Goal: Task Accomplishment & Management: Manage account settings

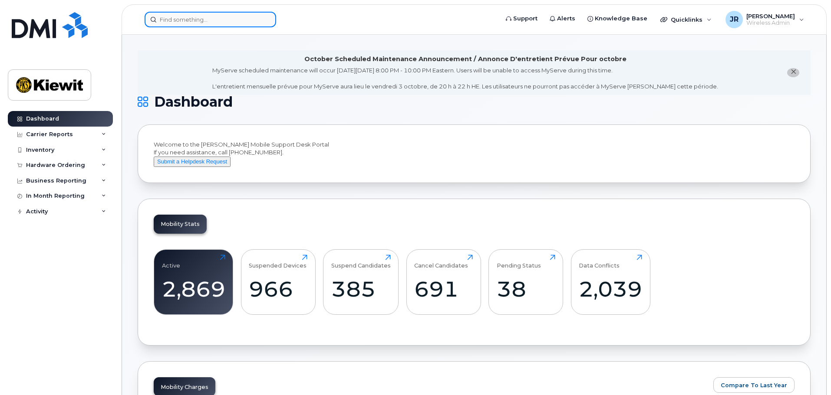
click at [200, 13] on input at bounding box center [210, 20] width 131 height 16
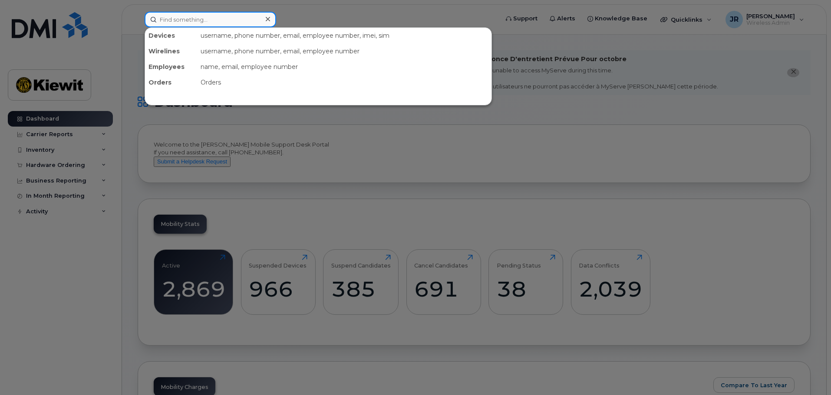
click at [230, 21] on input at bounding box center [210, 20] width 131 height 16
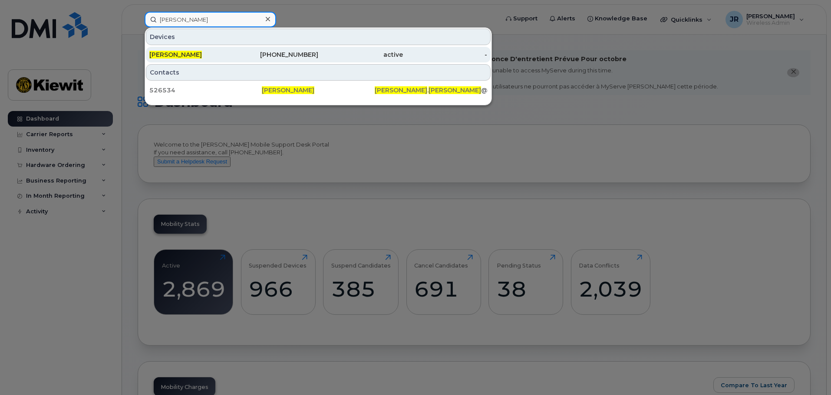
type input "andres castano"
click at [283, 51] on div "403-483-4509" at bounding box center [276, 54] width 85 height 9
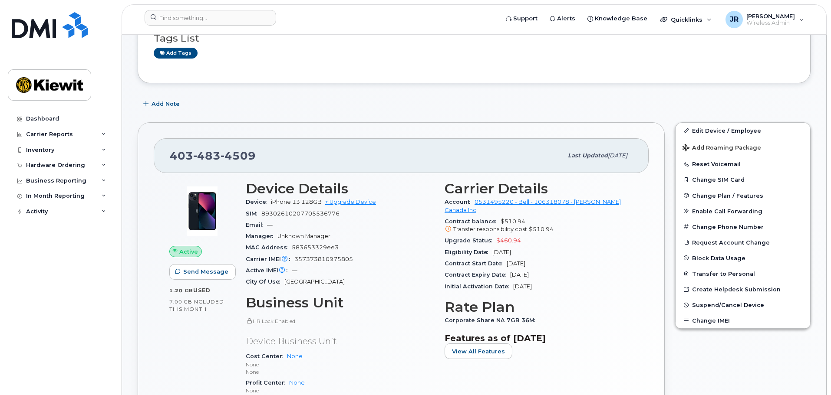
scroll to position [231, 0]
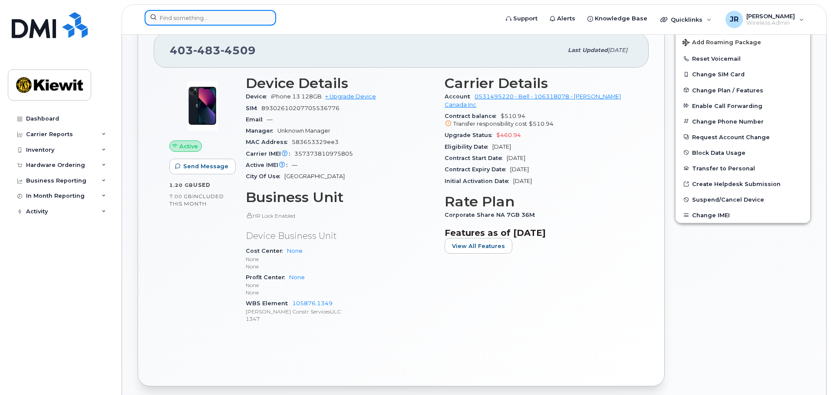
click at [186, 21] on input at bounding box center [210, 18] width 131 height 16
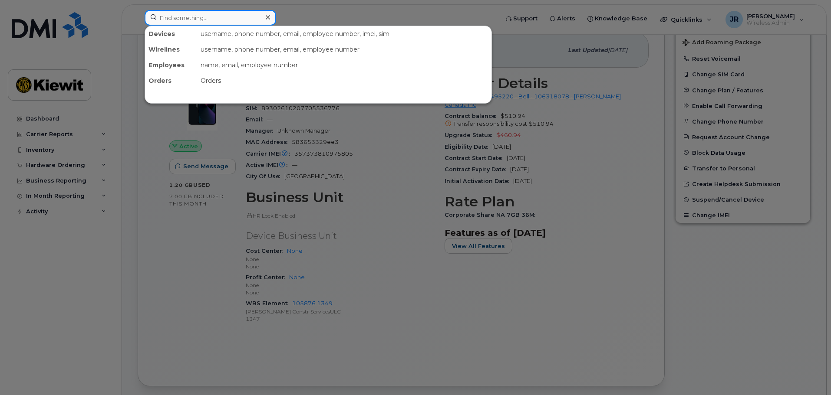
click at [208, 21] on input at bounding box center [210, 18] width 131 height 16
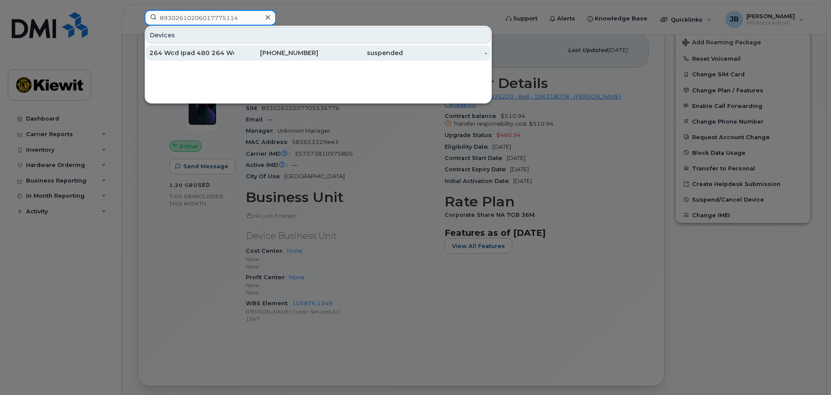
type input "89302610206017775114"
click at [236, 56] on div "236-268-2835" at bounding box center [276, 53] width 85 height 9
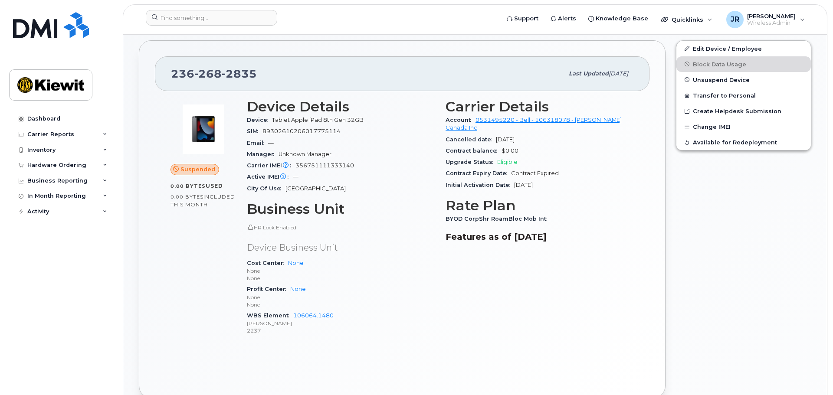
scroll to position [231, 0]
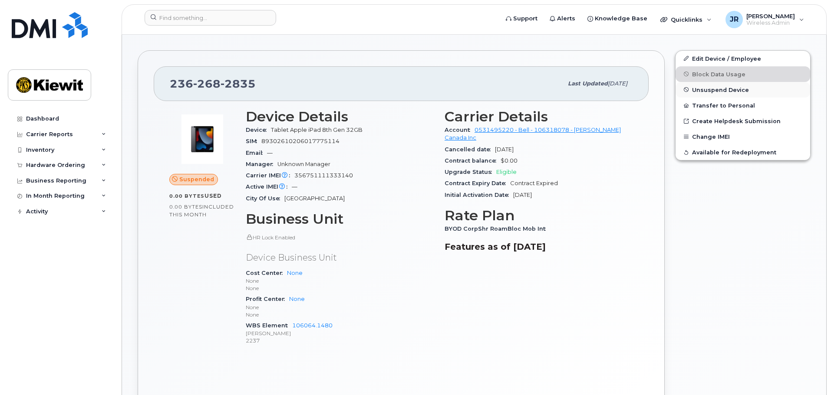
click at [719, 91] on span "Unsuspend Device" at bounding box center [720, 89] width 57 height 7
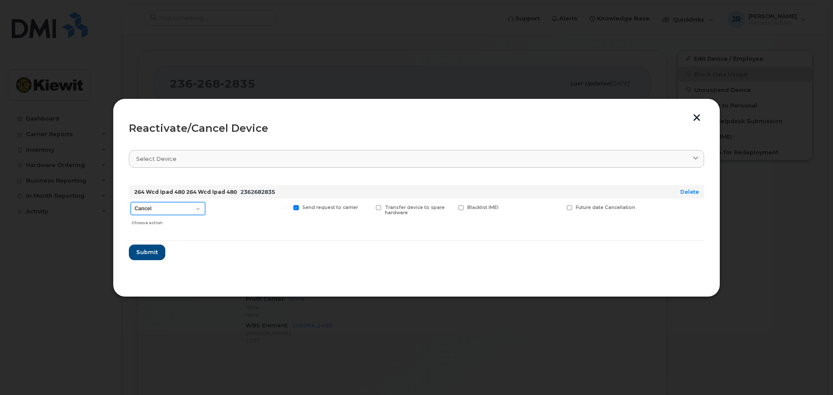
click at [168, 211] on select "Cancel Suspend - Extend Suspension Reactivate" at bounding box center [168, 208] width 75 height 13
select select "[object Object]"
click at [131, 202] on select "Cancel Suspend - Extend Suspension Reactivate" at bounding box center [168, 208] width 75 height 13
click at [518, 208] on span at bounding box center [515, 208] width 6 height 6
click at [506, 208] on input "New Username" at bounding box center [504, 207] width 4 height 4
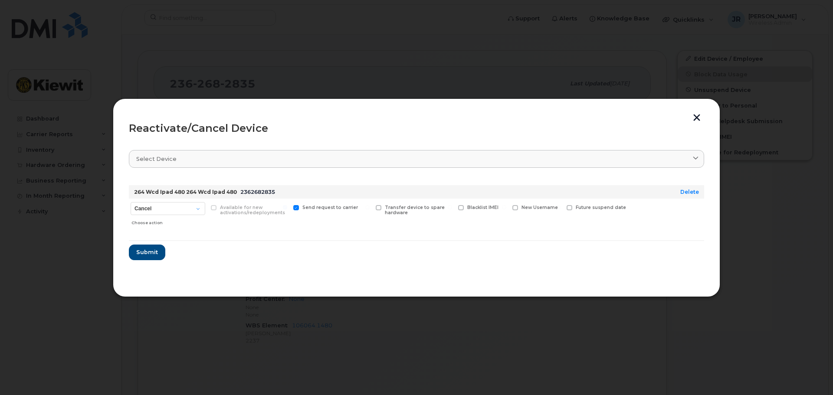
checkbox input "true"
click at [538, 224] on input "text" at bounding box center [536, 221] width 49 height 16
drag, startPoint x: 539, startPoint y: 221, endPoint x: 638, endPoint y: 225, distance: 99.4
click at [638, 225] on div "Cancel Suspend - Extend Suspension Reactivate Choose action Available for new a…" at bounding box center [416, 216] width 575 height 34
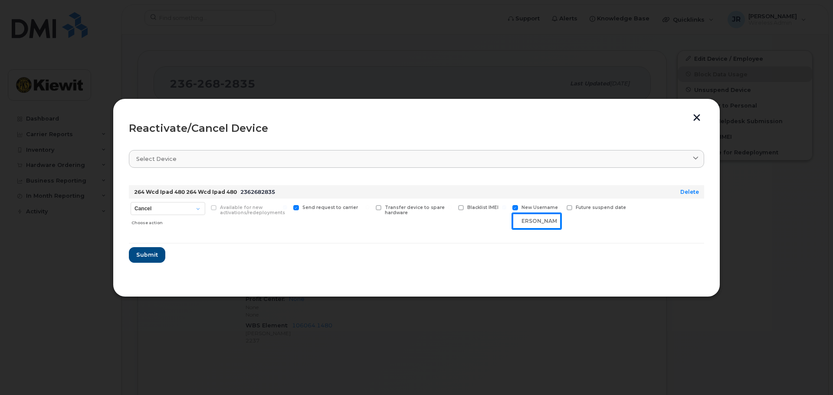
scroll to position [0, 11]
type input "[PERSON_NAME]"
click at [152, 252] on span "Submit" at bounding box center [147, 255] width 22 height 8
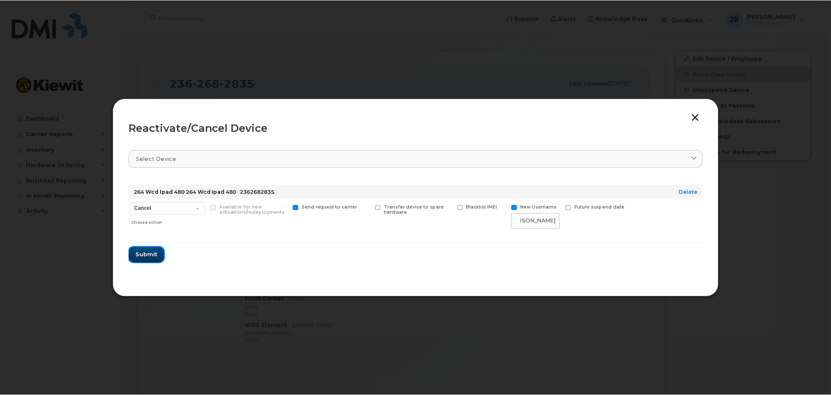
scroll to position [0, 0]
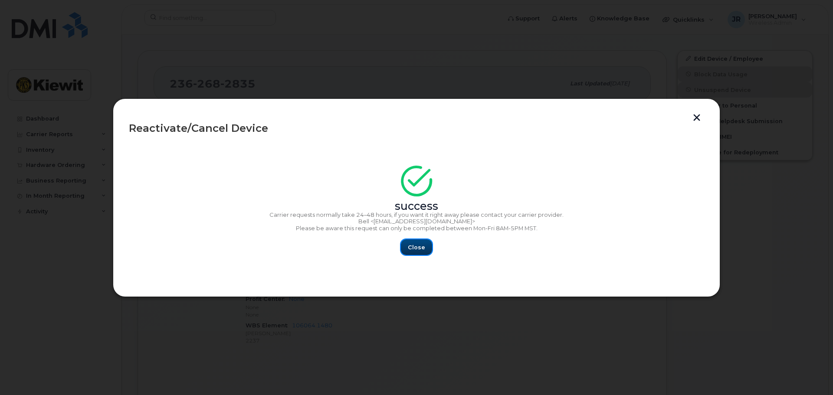
click at [422, 246] on span "Close" at bounding box center [416, 247] width 17 height 8
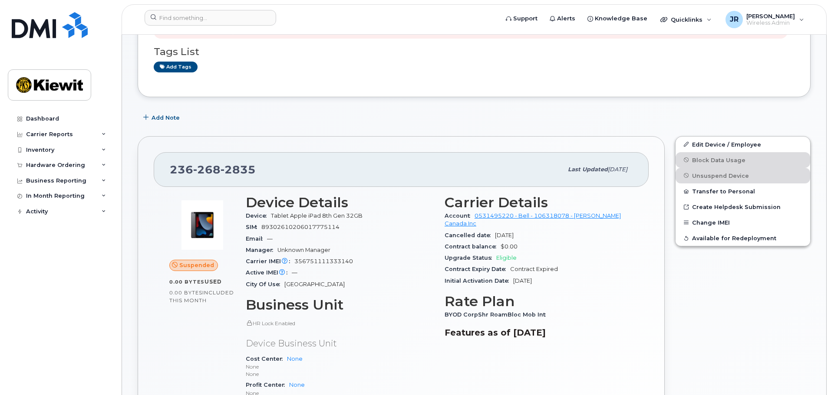
scroll to position [231, 0]
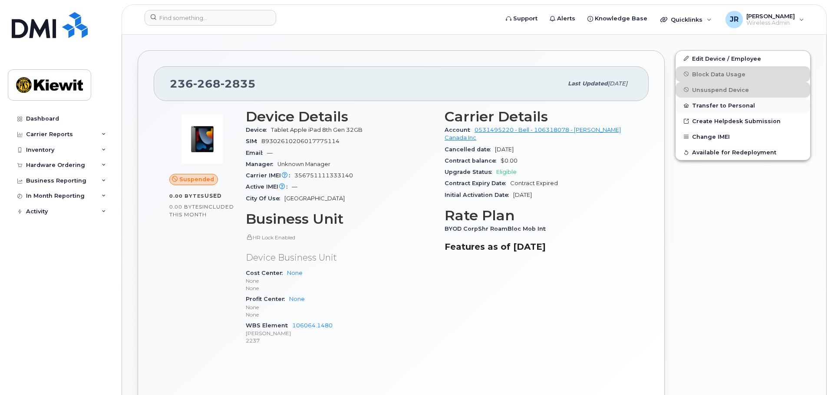
click at [724, 108] on button "Transfer to Personal" at bounding box center [742, 106] width 135 height 16
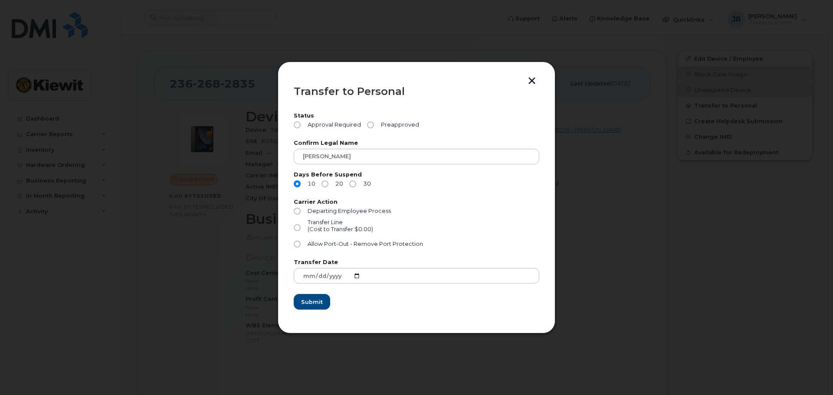
click at [533, 80] on button "button" at bounding box center [531, 81] width 13 height 9
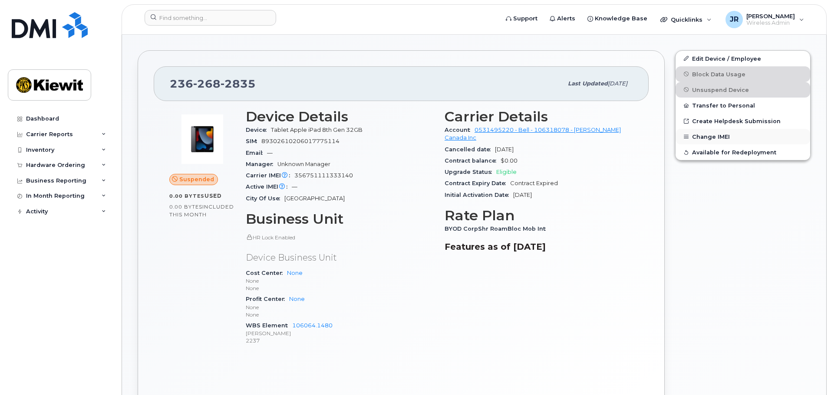
click at [720, 135] on button "Change IMEI" at bounding box center [742, 137] width 135 height 16
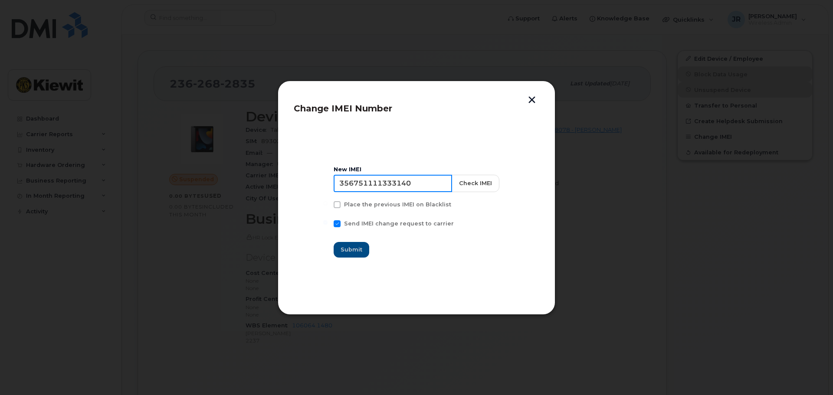
drag, startPoint x: 428, startPoint y: 181, endPoint x: 180, endPoint y: 199, distance: 248.8
click at [176, 196] on div "Change IMEI Number New IMEI 356751111333140 Check IMEI Place the previous IMEI …" at bounding box center [416, 197] width 833 height 395
type input "352563749525318"
click at [478, 185] on button "Check IMEI" at bounding box center [475, 183] width 48 height 17
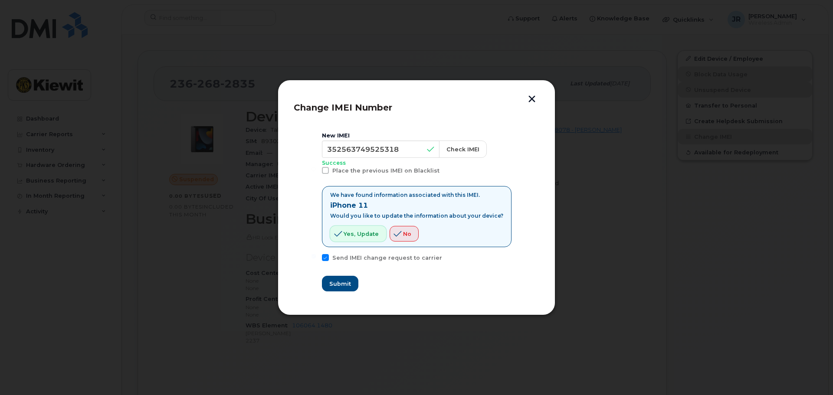
click at [355, 233] on span "Yes, update" at bounding box center [361, 234] width 35 height 8
click at [356, 286] on button "Submit" at bounding box center [340, 284] width 36 height 16
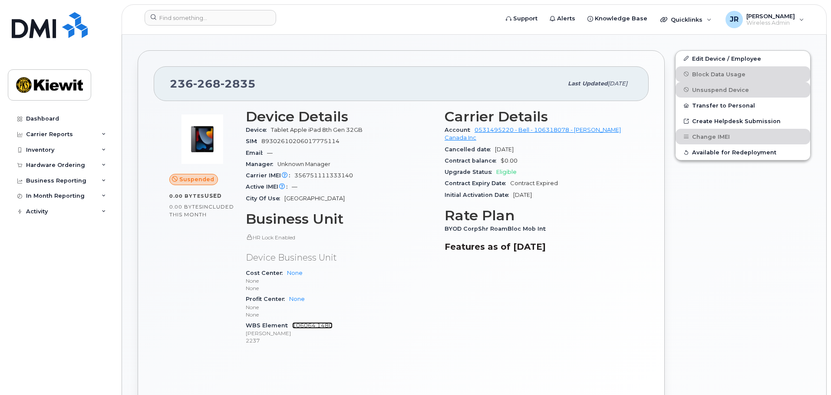
click at [322, 328] on link "106064.1480" at bounding box center [312, 325] width 40 height 7
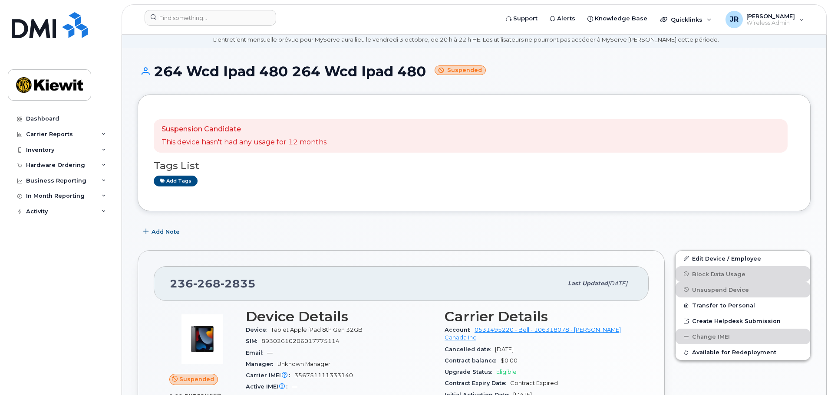
scroll to position [0, 0]
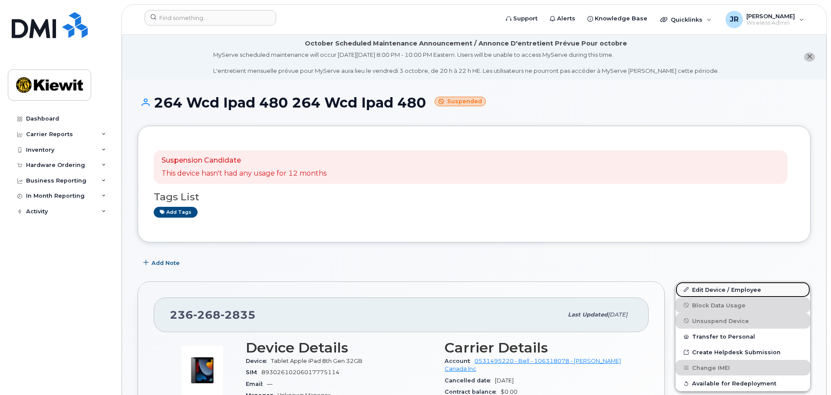
click at [748, 288] on link "Edit Device / Employee" at bounding box center [742, 290] width 135 height 16
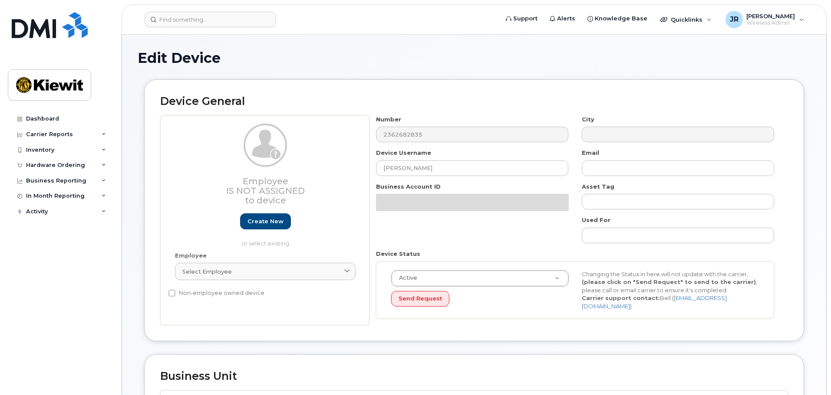
select select "14059"
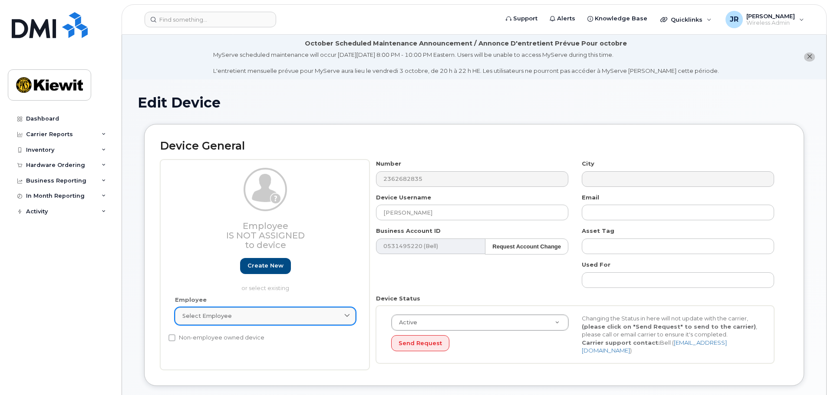
click at [272, 320] on div "Select employee" at bounding box center [265, 316] width 166 height 8
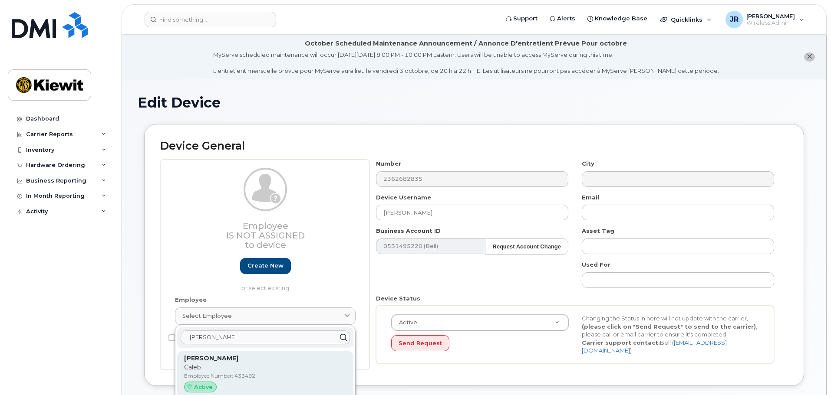
type input "caleb bloom"
click at [228, 370] on p "Caleb" at bounding box center [265, 367] width 162 height 9
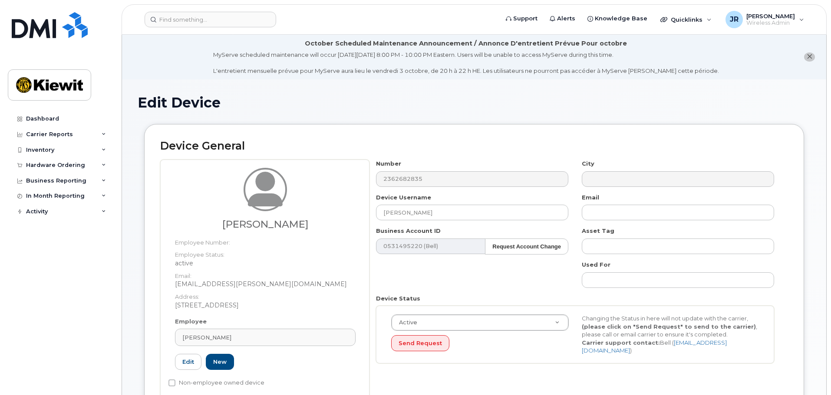
type input "433492"
type input "[EMAIL_ADDRESS][PERSON_NAME][DOMAIN_NAME]"
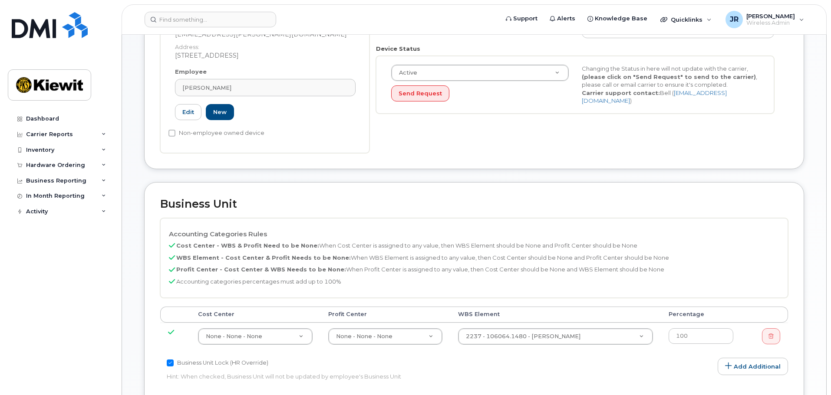
scroll to position [347, 0]
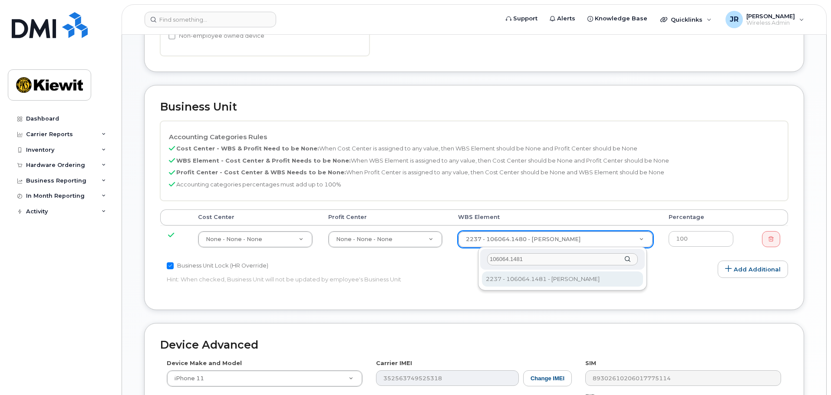
type input "106064.1481"
type input "29662414"
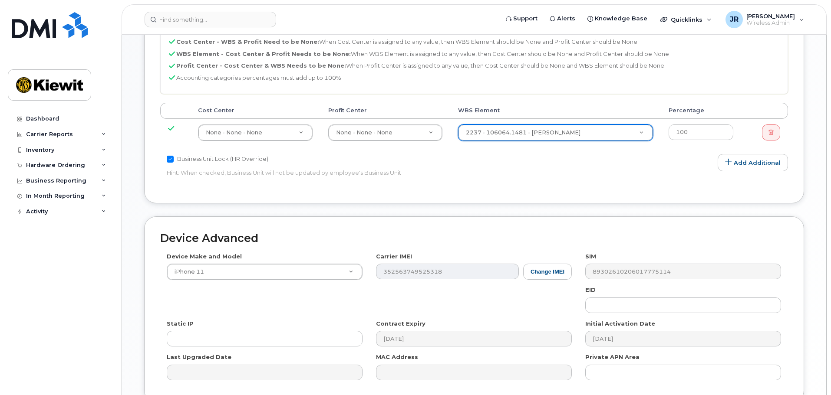
scroll to position [534, 0]
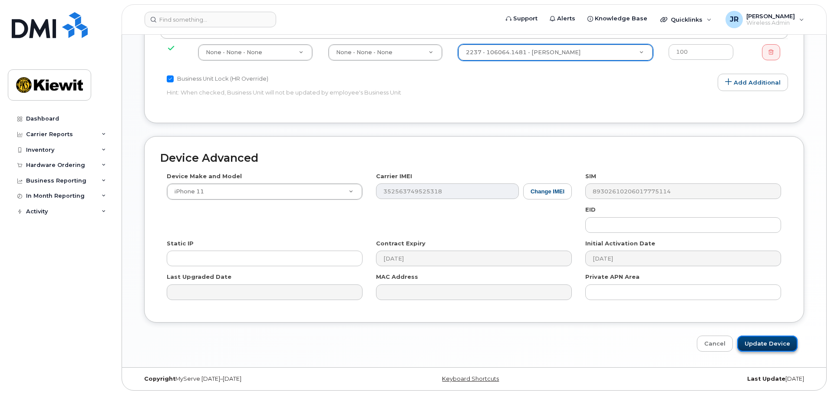
click at [765, 345] on input "Update Device" at bounding box center [767, 344] width 60 height 16
type input "Saving..."
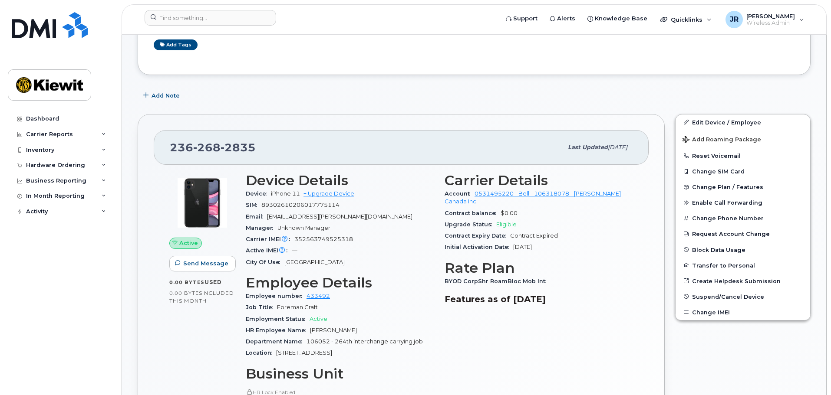
scroll to position [231, 0]
